Goal: Find specific page/section: Find specific page/section

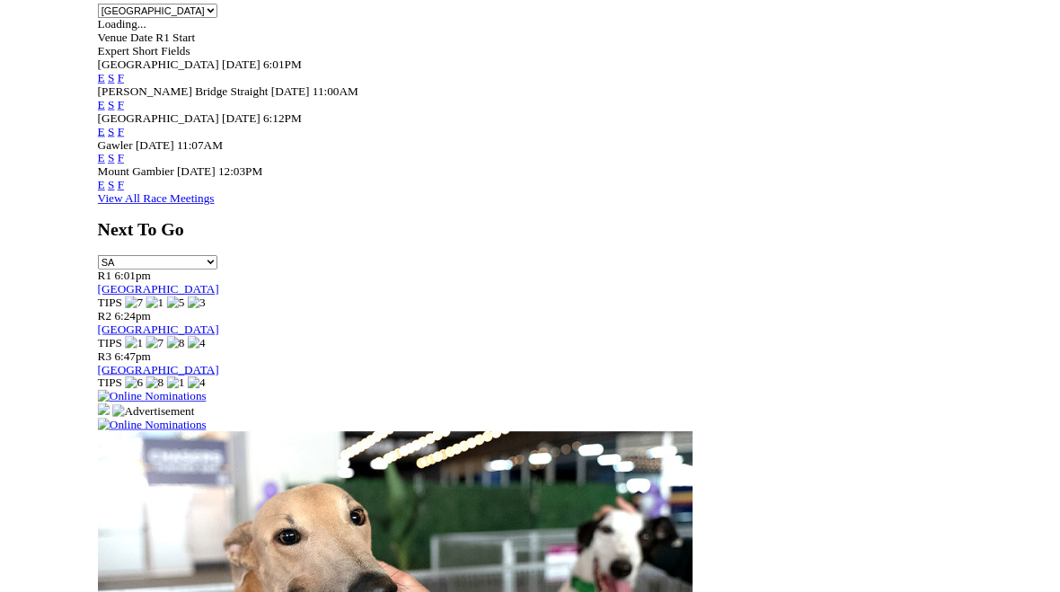
scroll to position [881, 0]
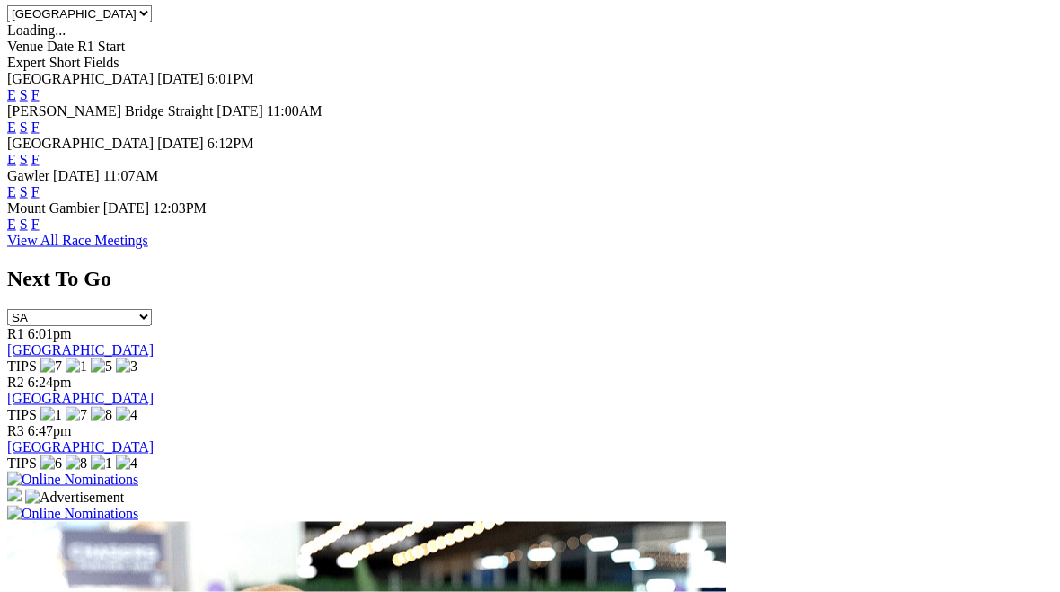
click at [148, 233] on link "View All Race Meetings" at bounding box center [77, 240] width 141 height 15
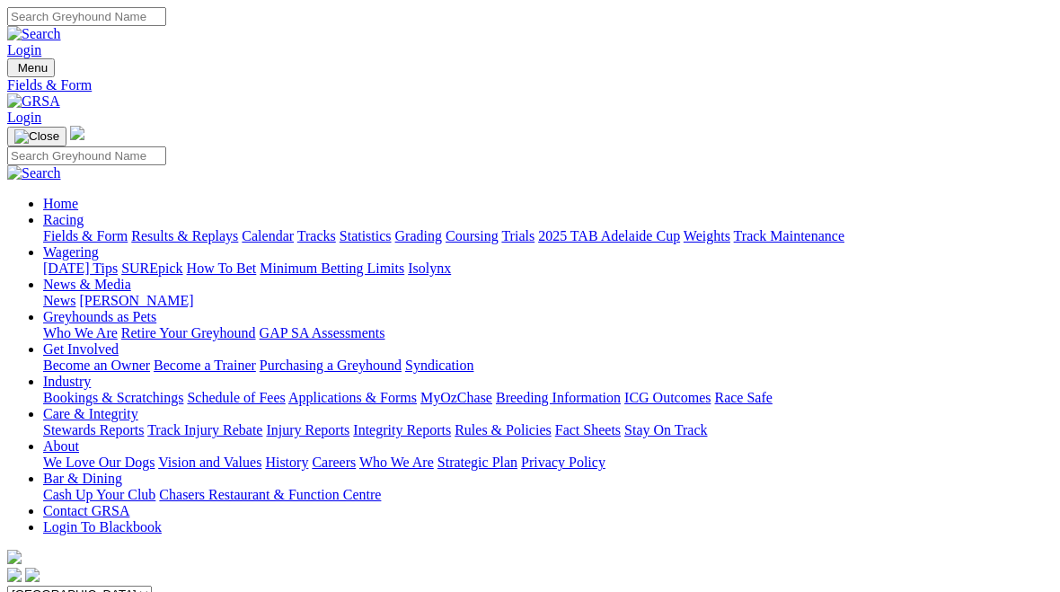
click at [294, 228] on link "Calendar" at bounding box center [268, 235] width 52 height 15
